Goal: Navigation & Orientation: Understand site structure

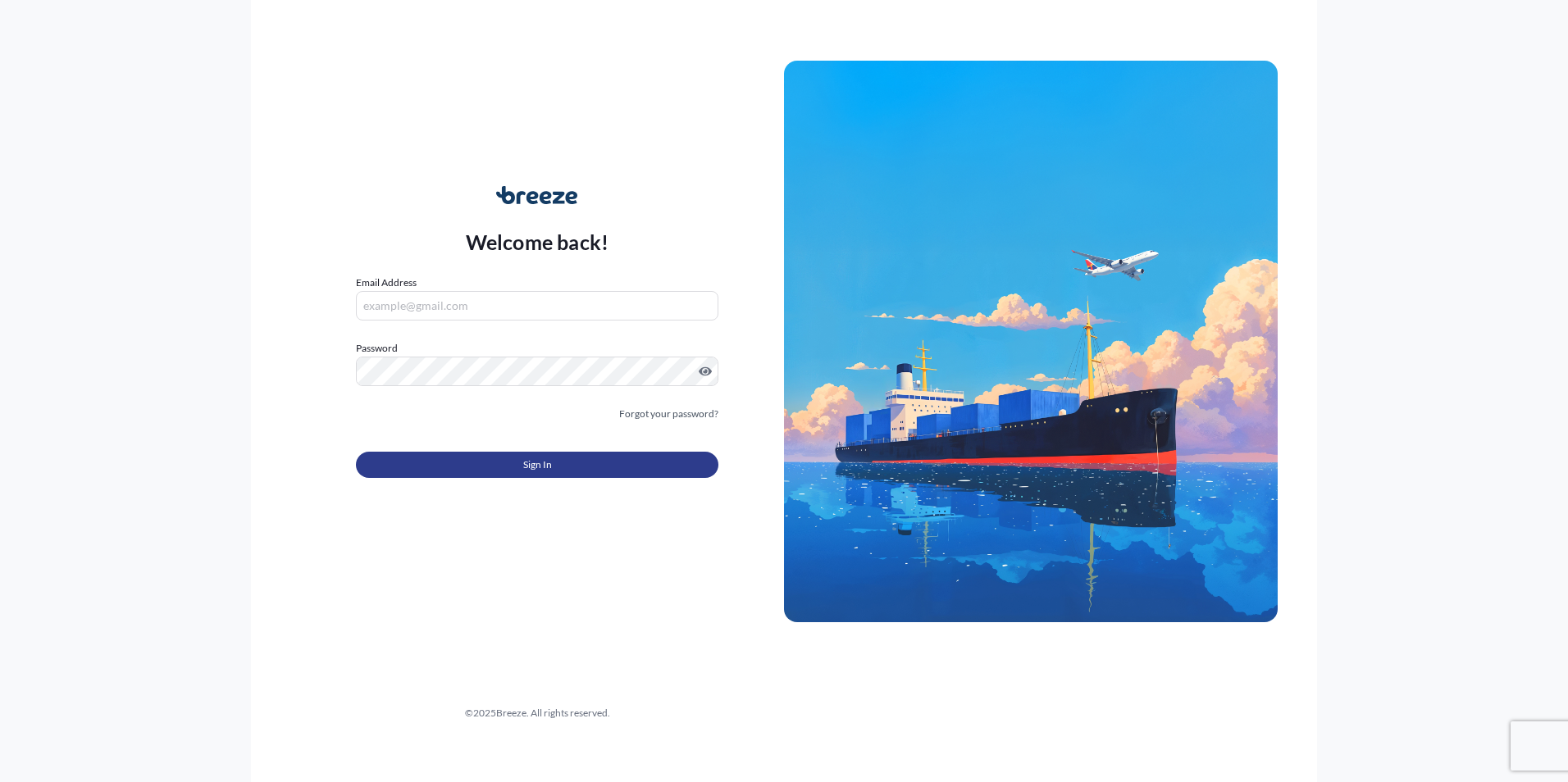
type input "[EMAIL_ADDRESS][DOMAIN_NAME]"
click at [491, 463] on button "Sign In" at bounding box center [537, 465] width 363 height 26
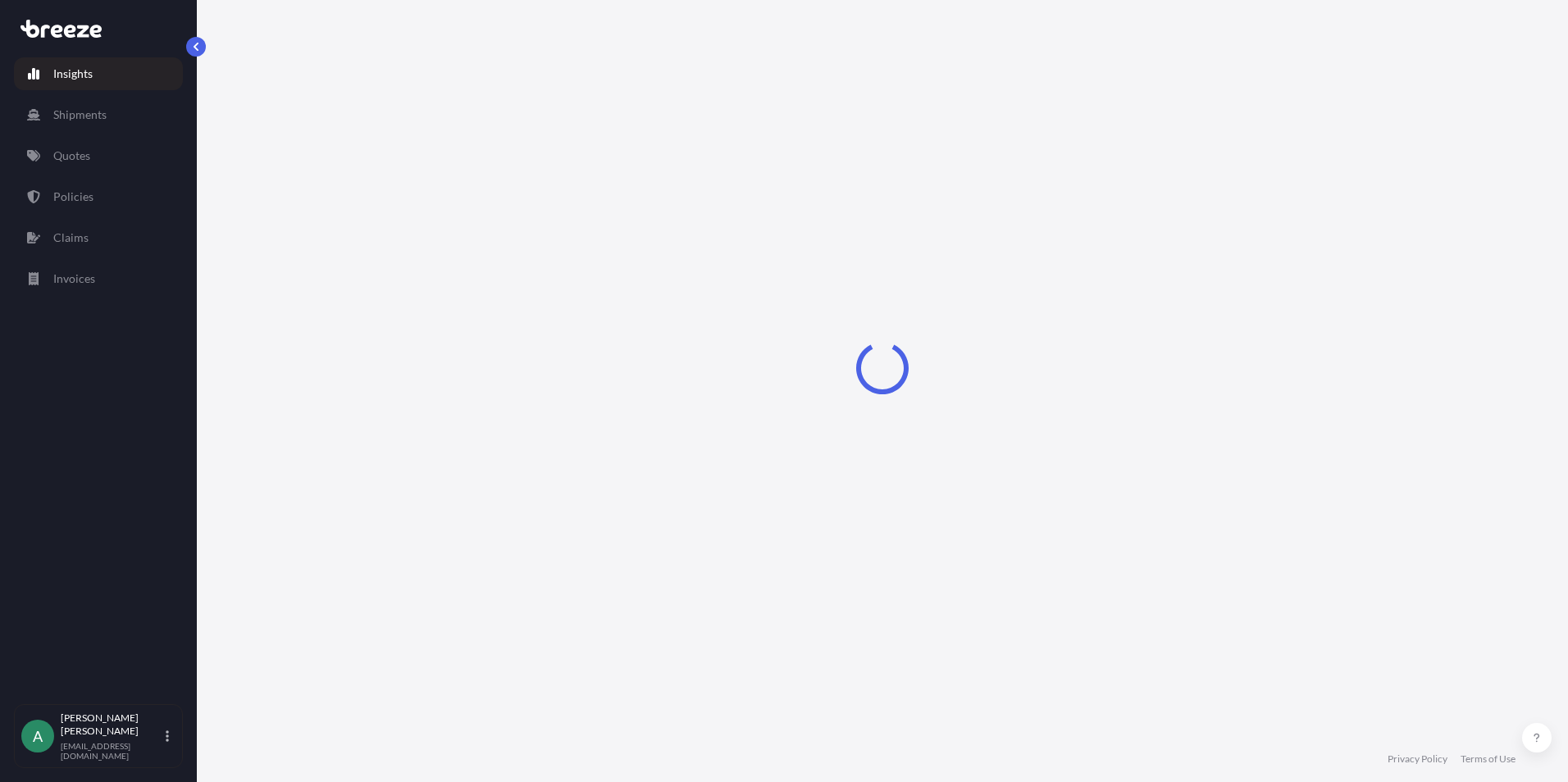
select select "2025"
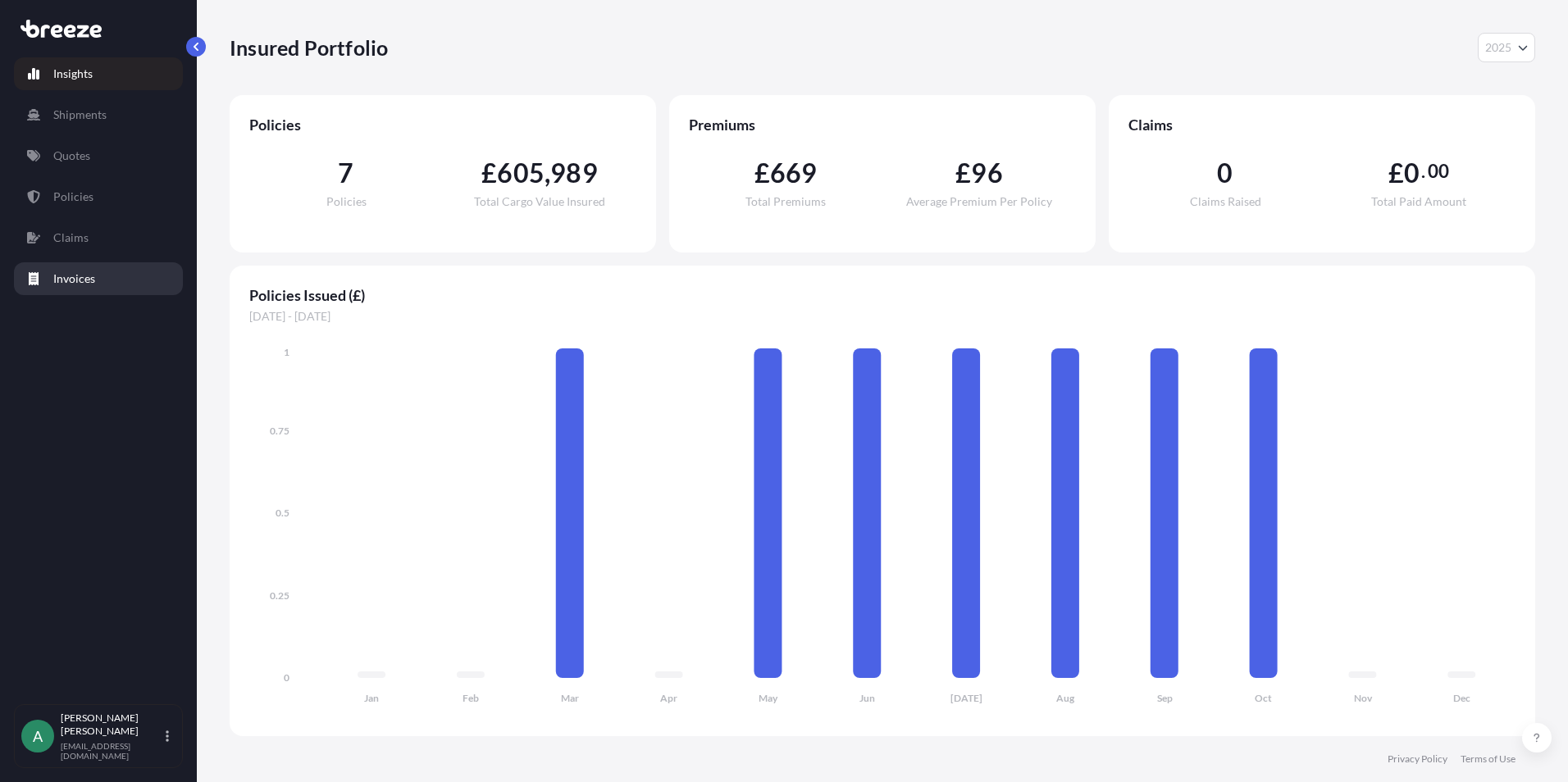
click at [93, 283] on p "Invoices" at bounding box center [74, 279] width 42 height 17
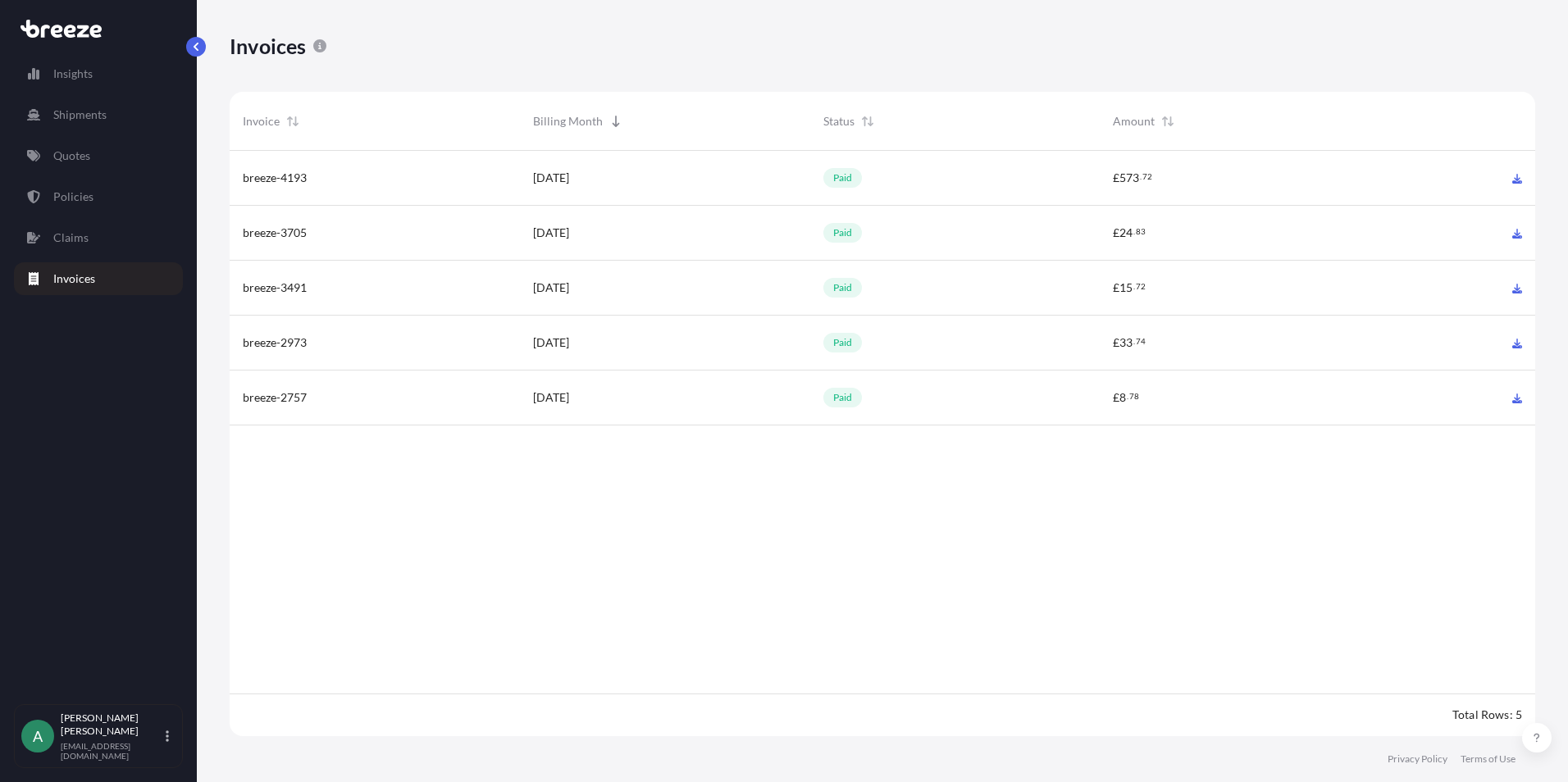
scroll to position [589, 1293]
click at [87, 115] on p "Shipments" at bounding box center [79, 115] width 53 height 17
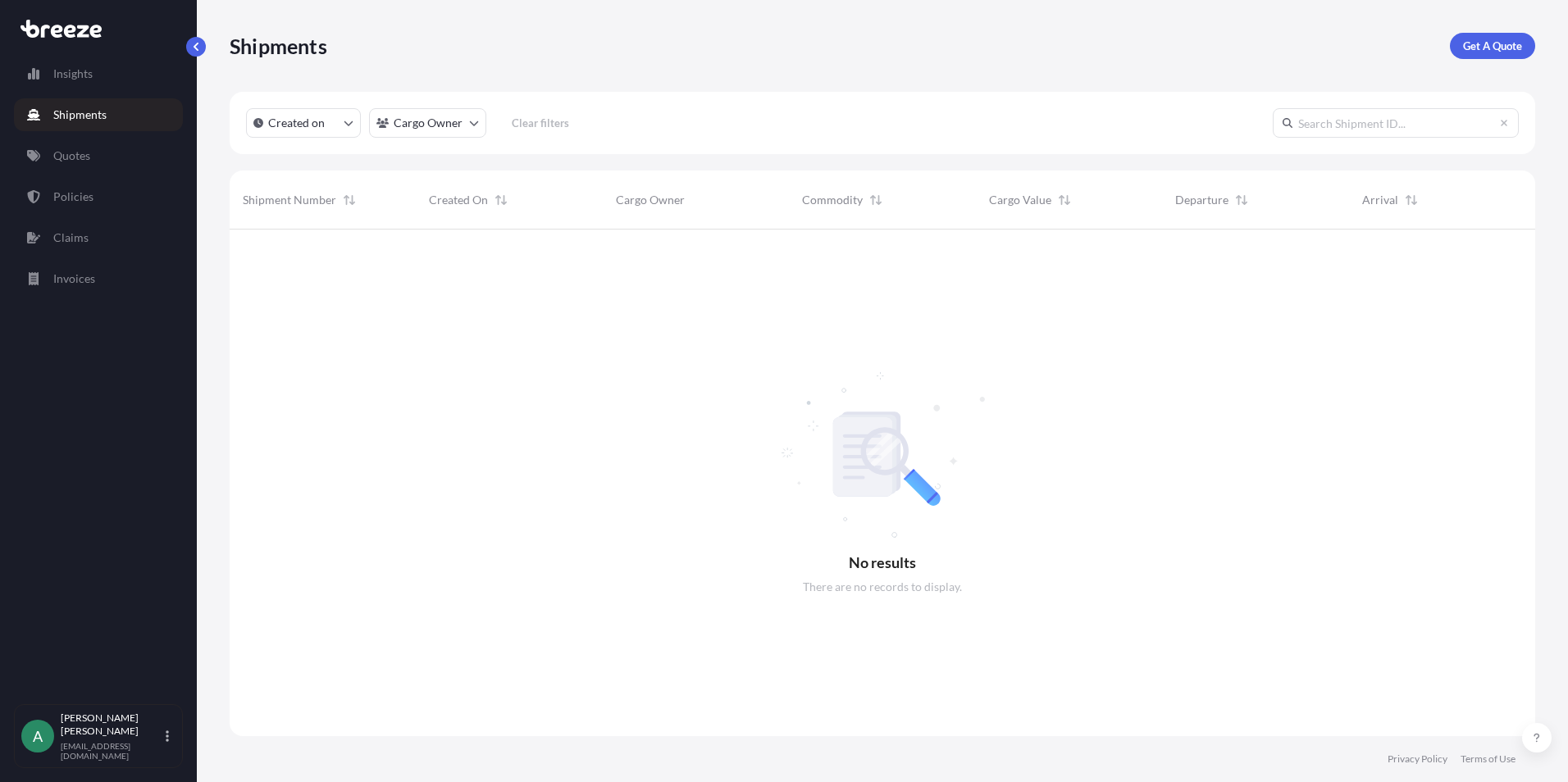
scroll to position [554, 1293]
click at [91, 157] on link "Quotes" at bounding box center [99, 156] width 169 height 33
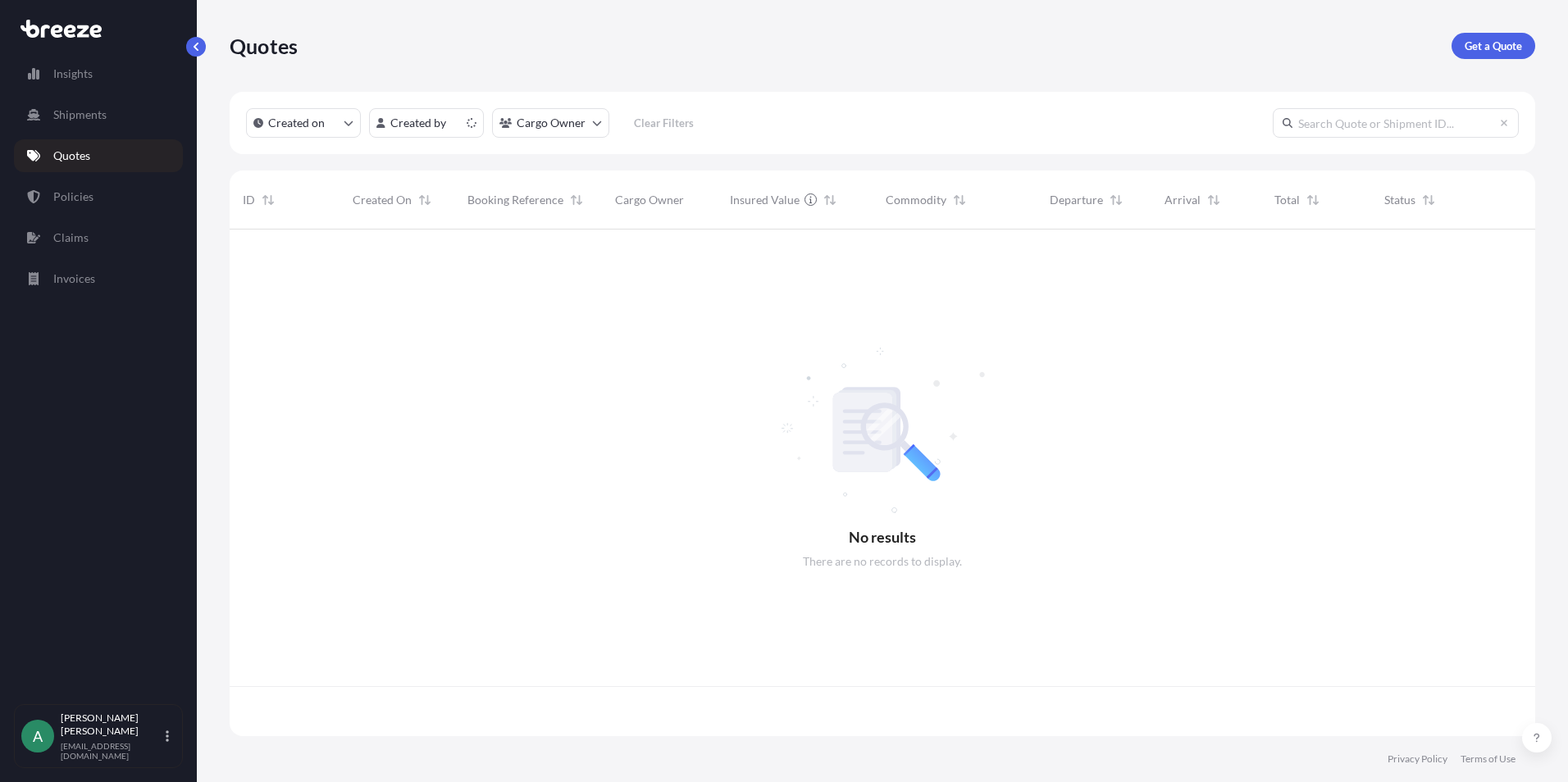
scroll to position [503, 1293]
